Goal: Task Accomplishment & Management: Use online tool/utility

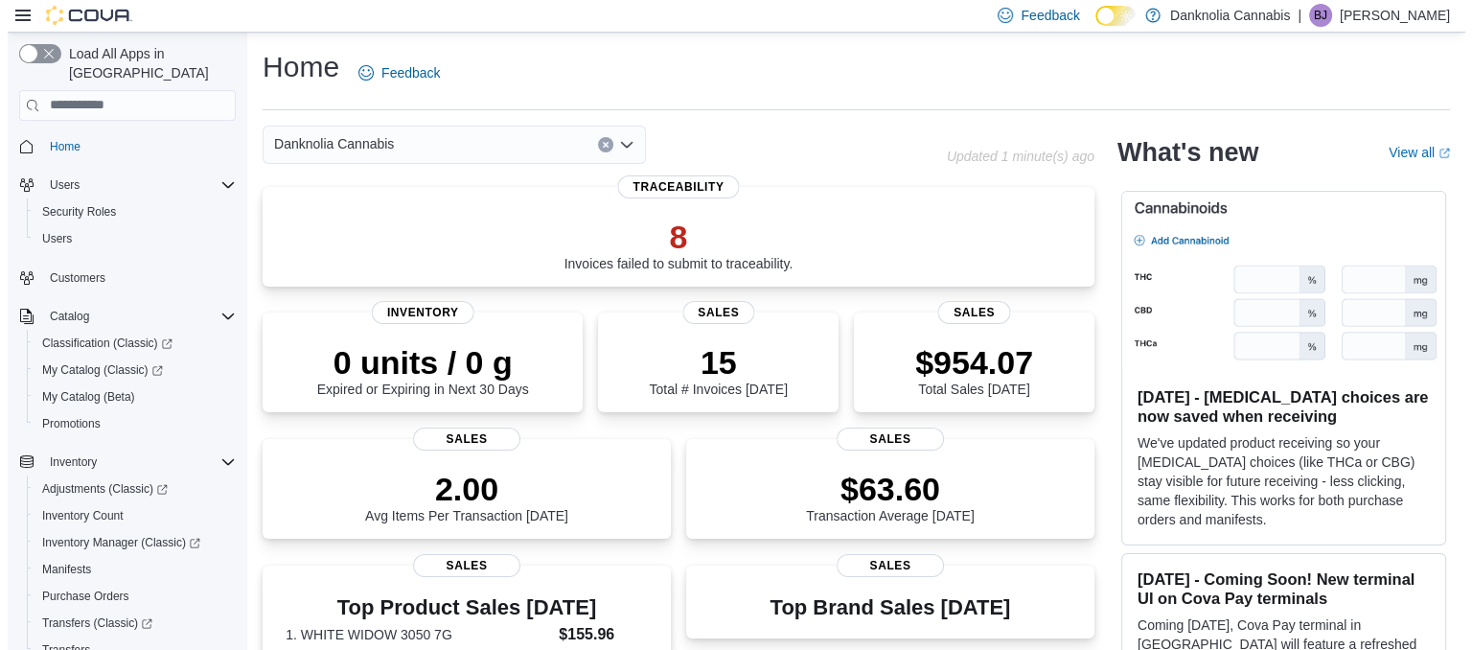
scroll to position [314, 0]
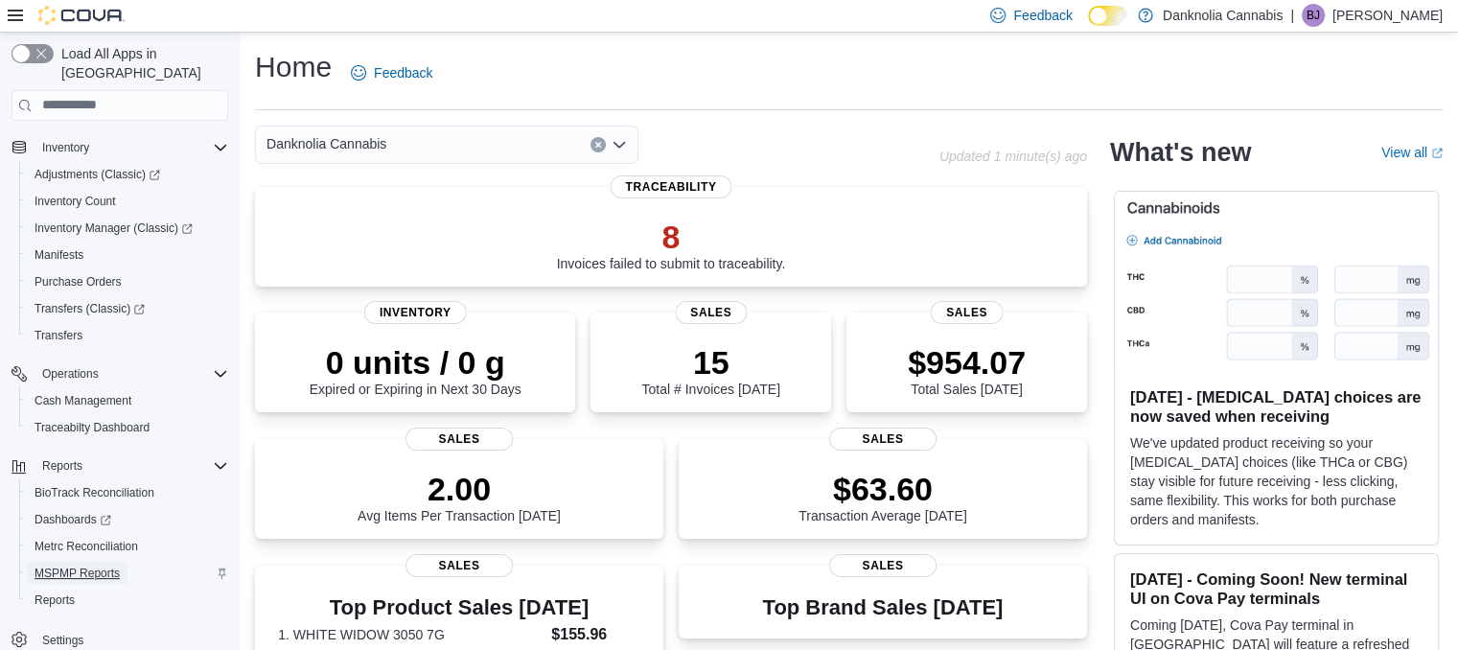
click at [74, 566] on span "MSPMP Reports" at bounding box center [77, 573] width 85 height 15
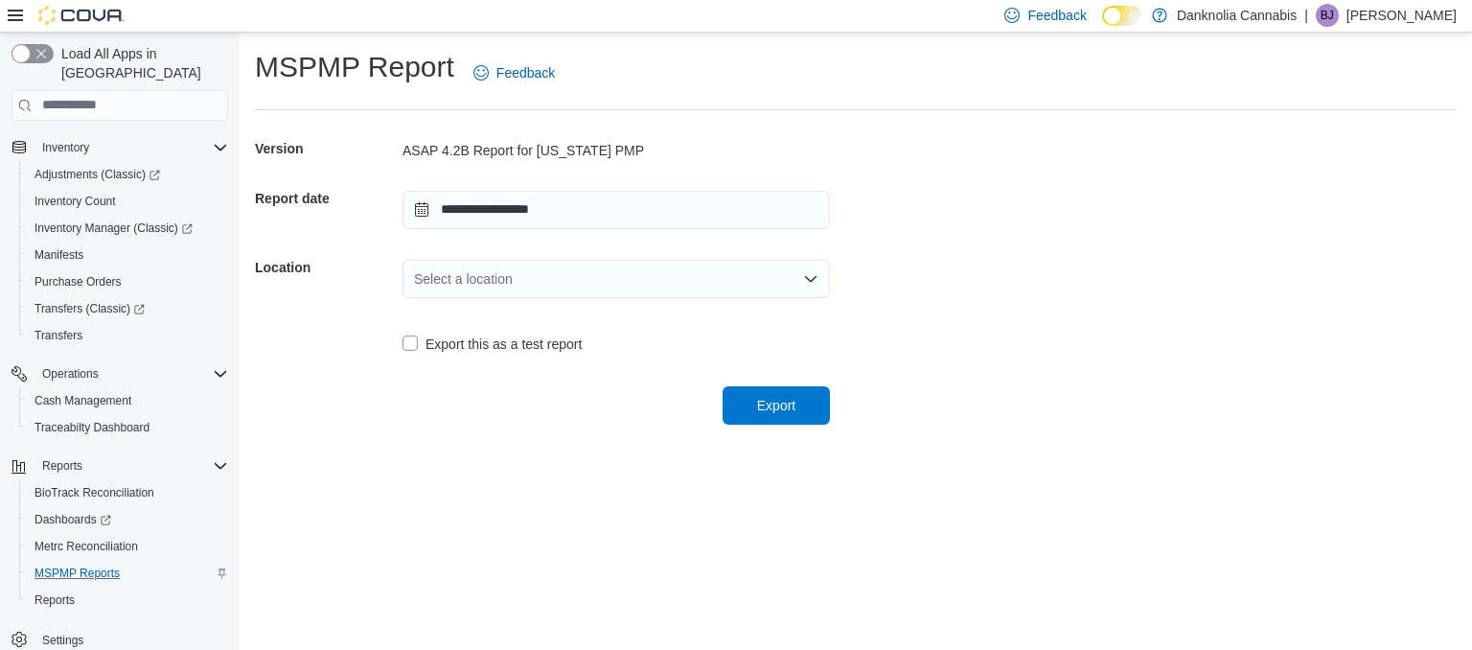
click at [801, 273] on div "Select a location" at bounding box center [617, 279] width 428 height 38
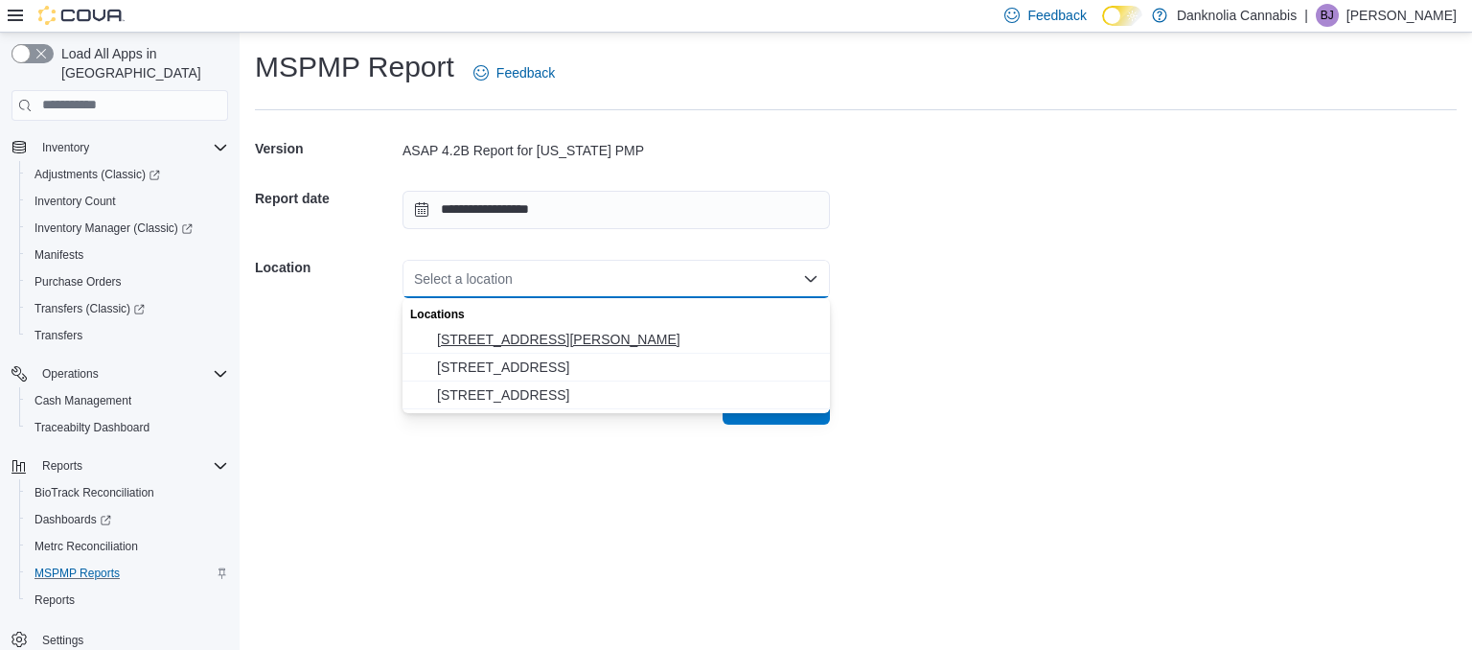
click at [507, 329] on button "[STREET_ADDRESS][PERSON_NAME]" at bounding box center [617, 340] width 428 height 28
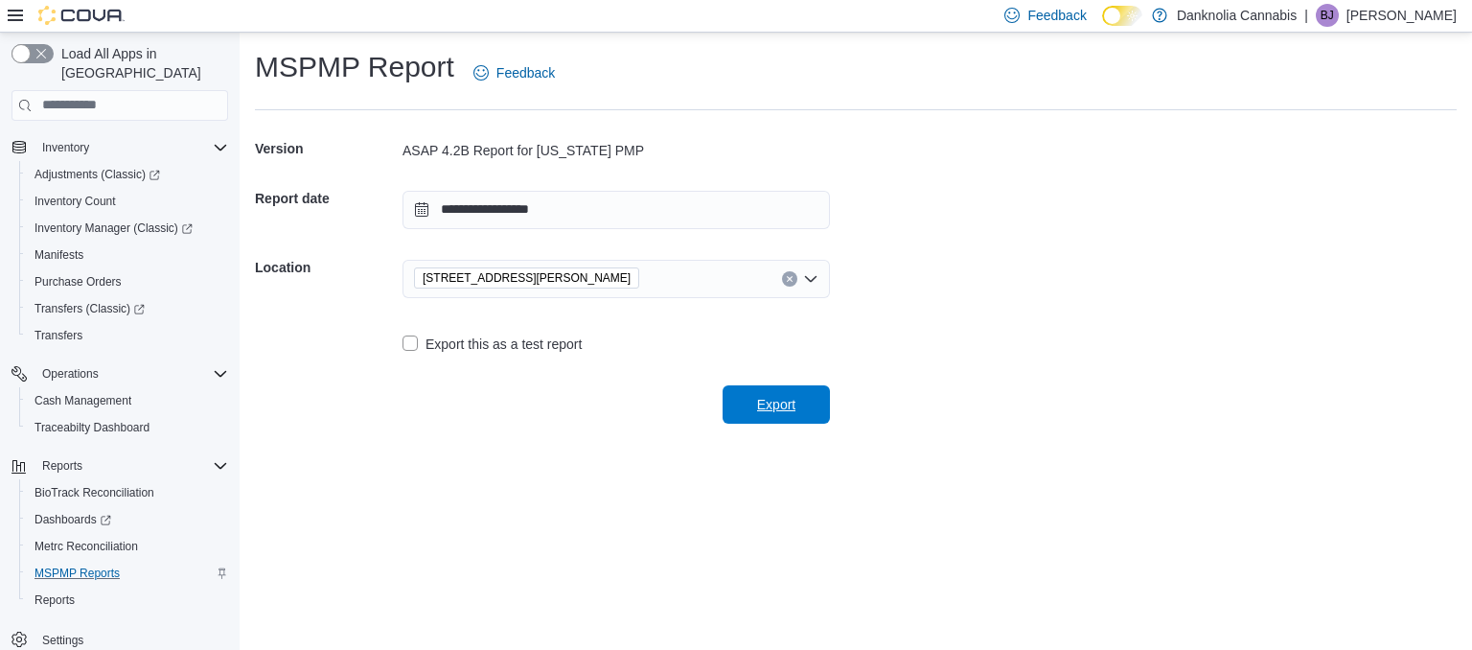
click at [790, 401] on span "Export" at bounding box center [776, 404] width 38 height 19
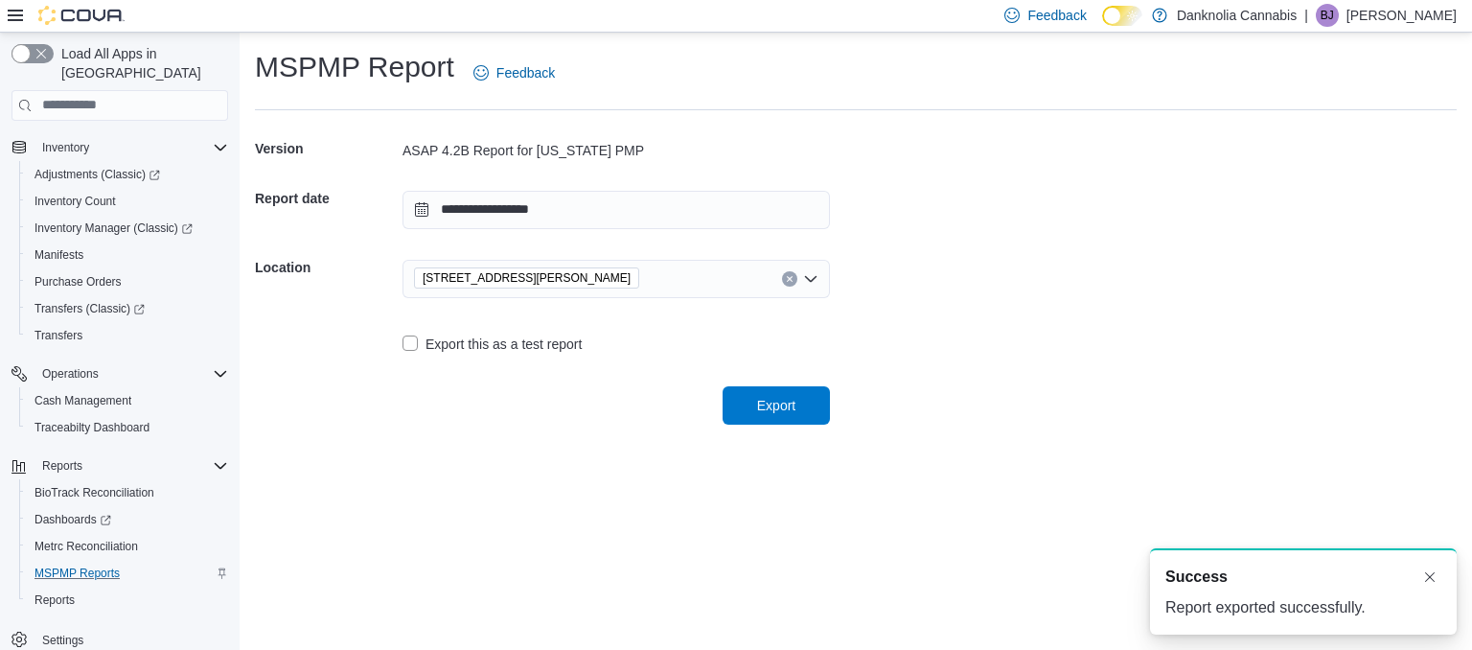
click at [791, 280] on icon "Clear input" at bounding box center [789, 278] width 5 height 5
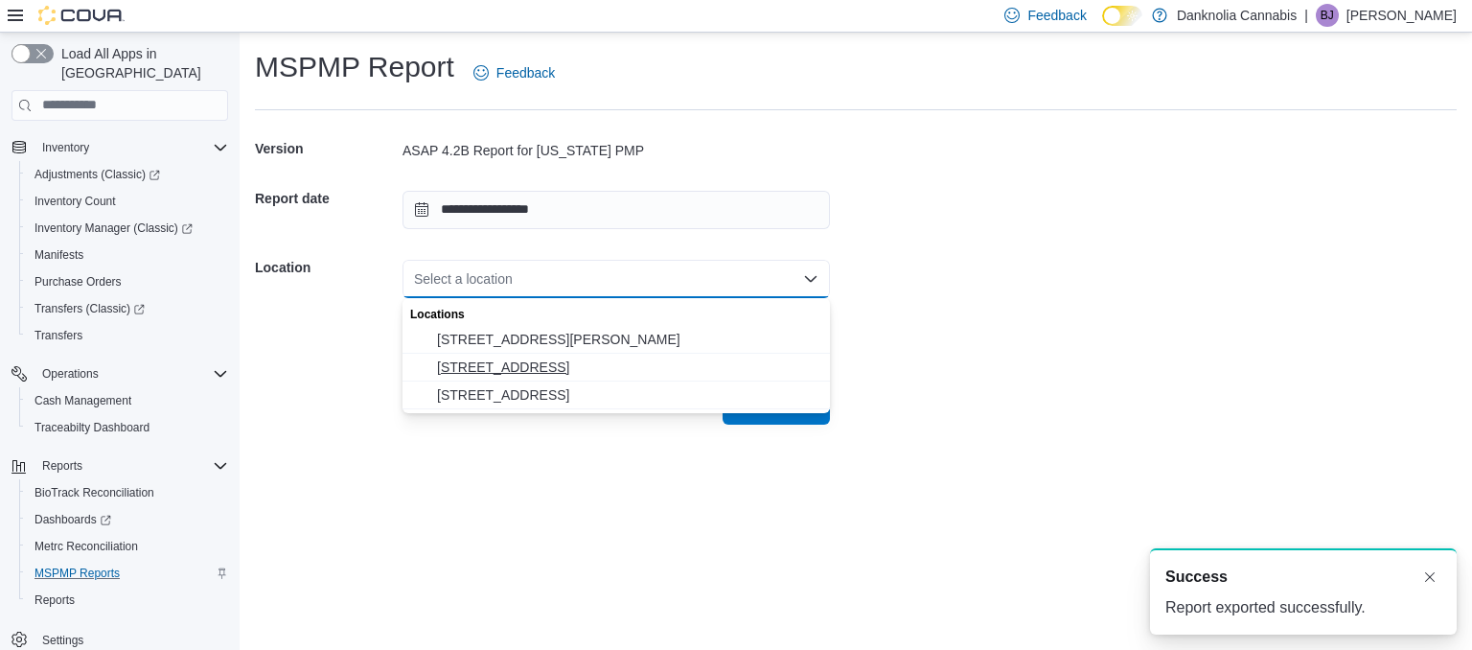
click at [538, 368] on span "5225 Highway 18" at bounding box center [628, 367] width 382 height 19
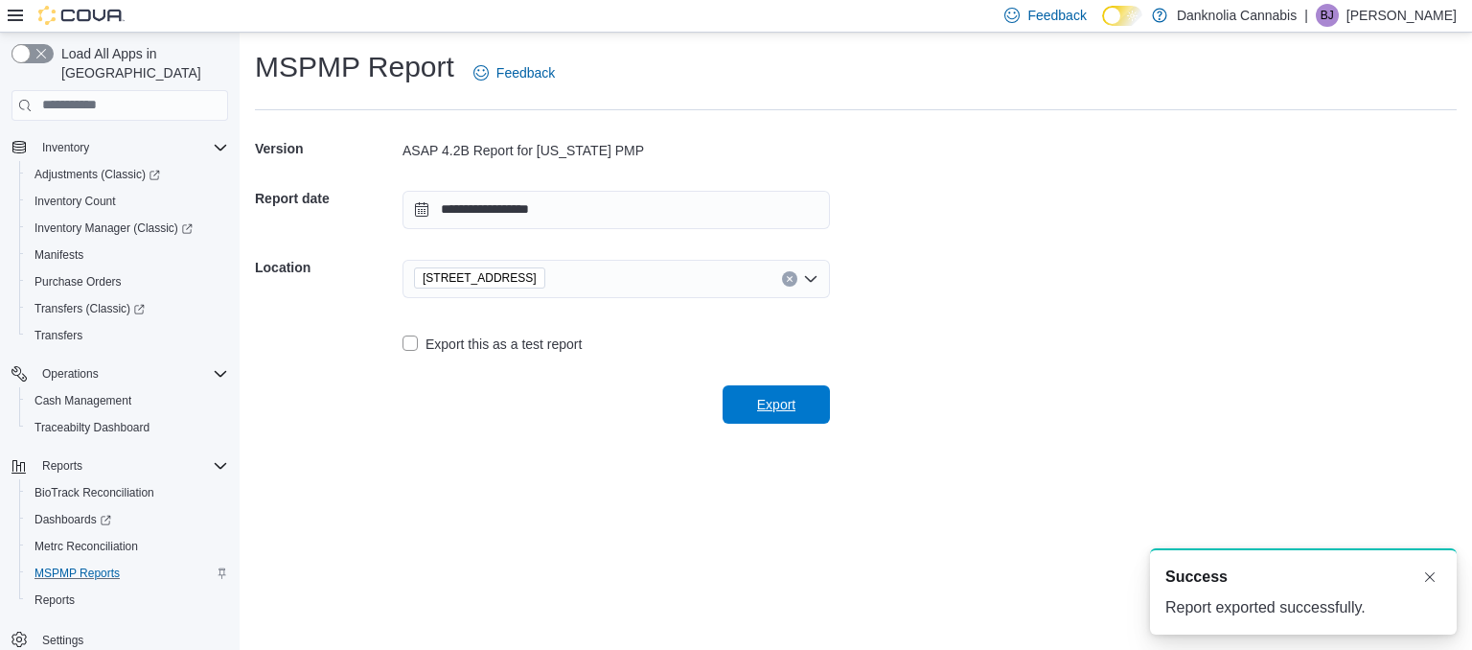
click at [801, 400] on span "Export" at bounding box center [776, 404] width 84 height 38
